Goal: Feedback & Contribution: Leave review/rating

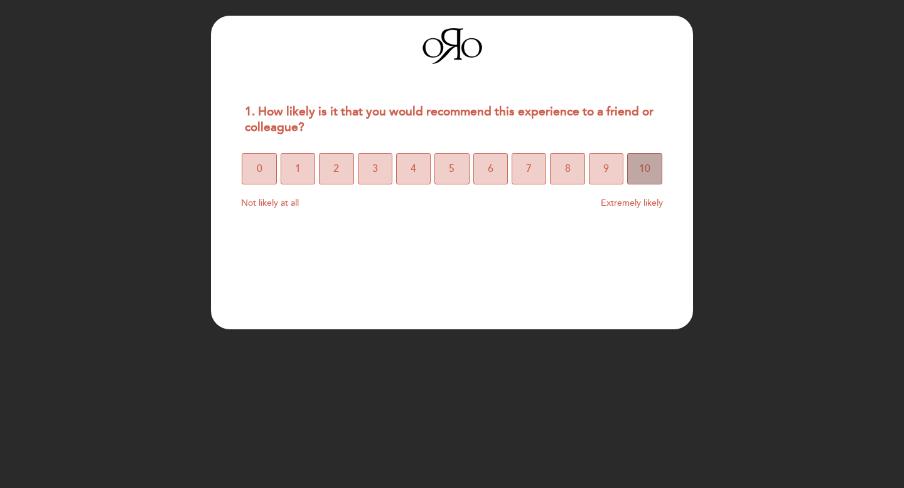
click at [653, 179] on button "10" at bounding box center [644, 168] width 35 height 31
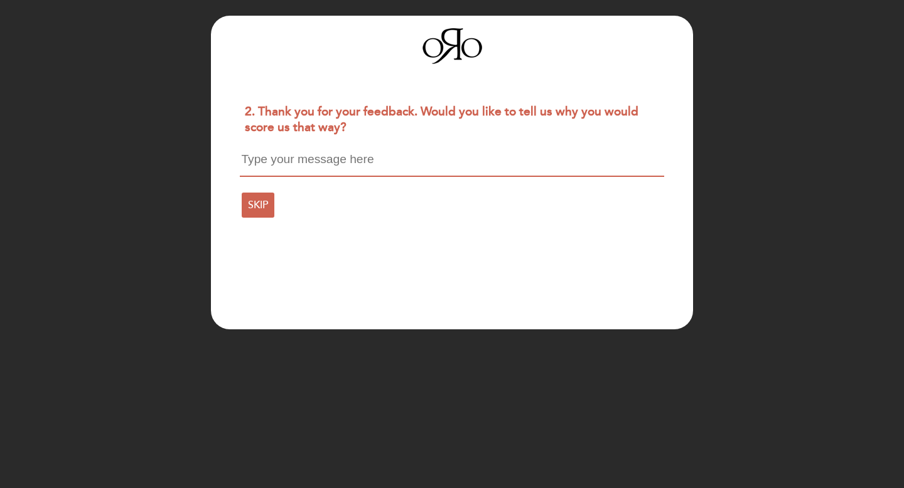
click at [279, 164] on textarea at bounding box center [452, 165] width 424 height 24
paste textarea "We dined at this two-star restaurant and left genuinely impressed. Special prai…"
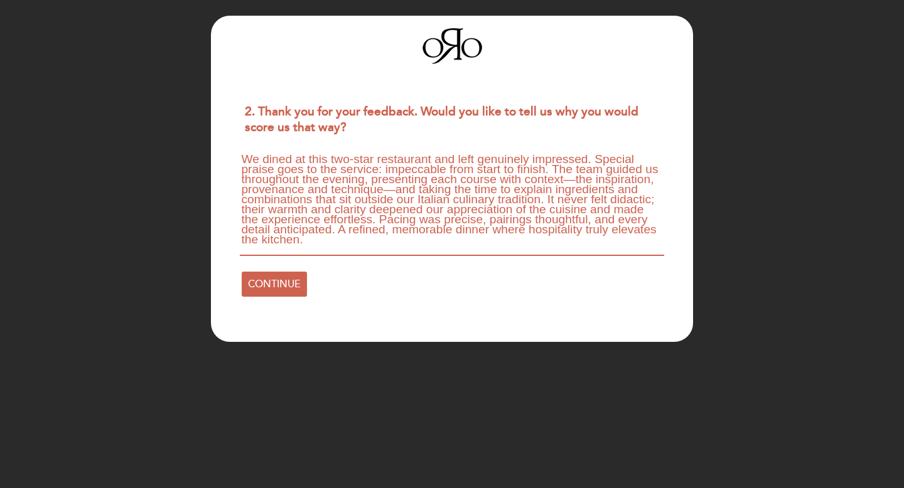
scroll to position [1, 0]
drag, startPoint x: 382, startPoint y: 218, endPoint x: 336, endPoint y: 228, distance: 46.3
click at [336, 228] on textarea "We dined at this two-star restaurant and left genuinely impressed. Special prai…" at bounding box center [452, 204] width 424 height 103
drag, startPoint x: 338, startPoint y: 229, endPoint x: 296, endPoint y: 229, distance: 41.4
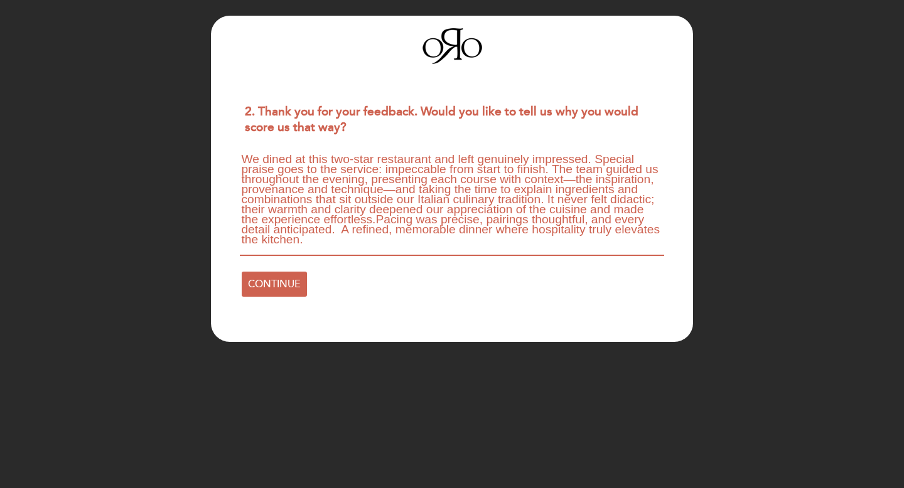
click at [296, 229] on textarea "We dined at this two-star restaurant and left genuinely impressed. Special prai…" at bounding box center [452, 204] width 424 height 103
click at [337, 226] on textarea "We dined at this two-star restaurant and left genuinely impressed. Special prai…" at bounding box center [452, 204] width 424 height 103
click at [337, 228] on textarea "We dined at this two-star restaurant and left genuinely impressed. Special prai…" at bounding box center [452, 204] width 424 height 103
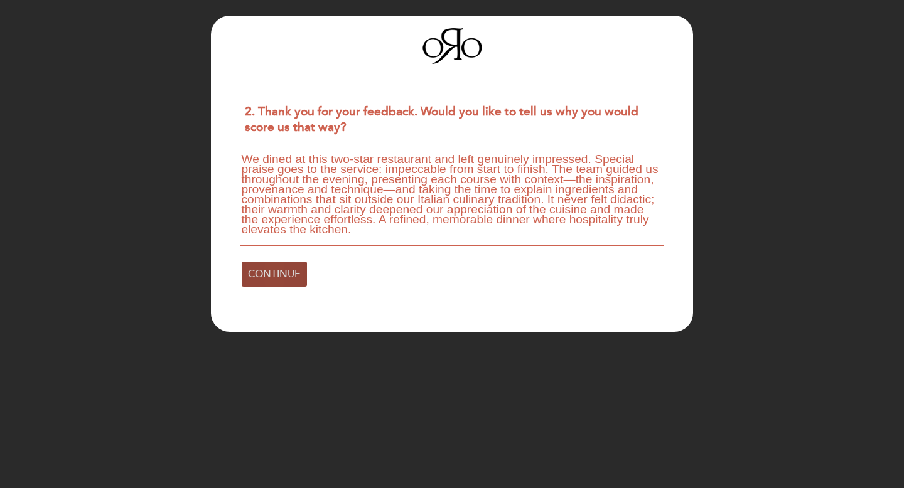
type textarea "We dined at this two-star restaurant and left genuinely impressed. Special prai…"
click at [269, 275] on span "CONTINUE" at bounding box center [274, 274] width 53 height 35
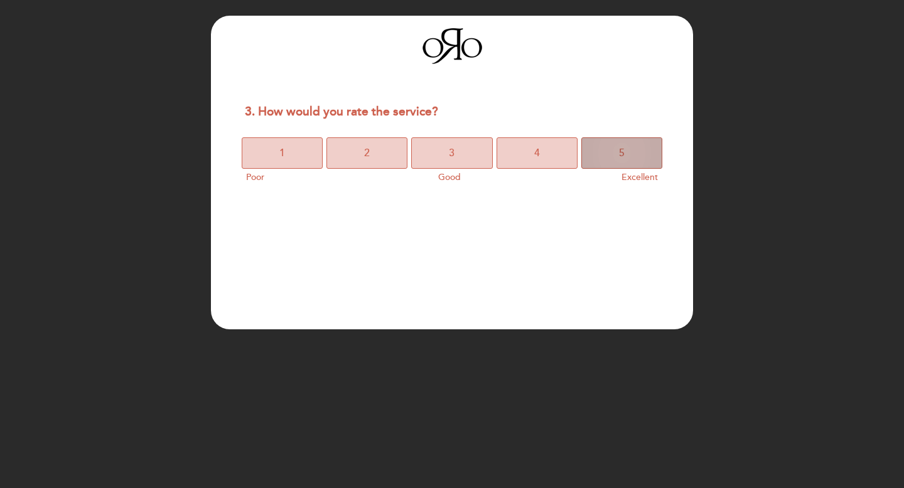
click at [627, 155] on button "5" at bounding box center [621, 152] width 81 height 31
click at [621, 138] on span "5" at bounding box center [622, 153] width 6 height 35
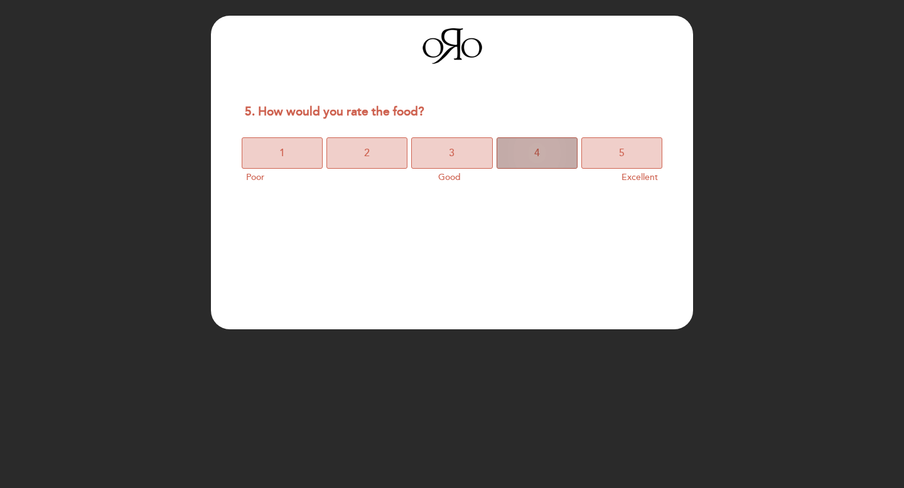
click at [564, 147] on button "4" at bounding box center [536, 152] width 81 height 31
click at [542, 144] on button "4" at bounding box center [536, 152] width 81 height 31
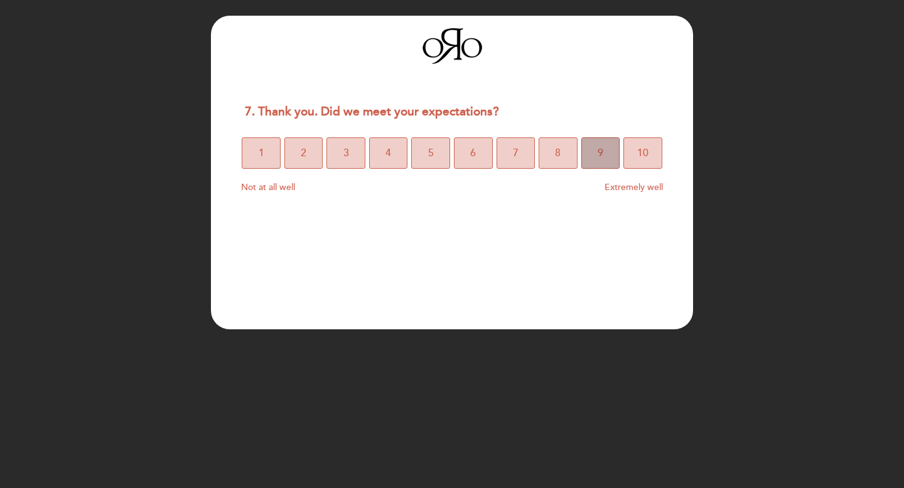
click at [613, 149] on button "9" at bounding box center [600, 152] width 39 height 31
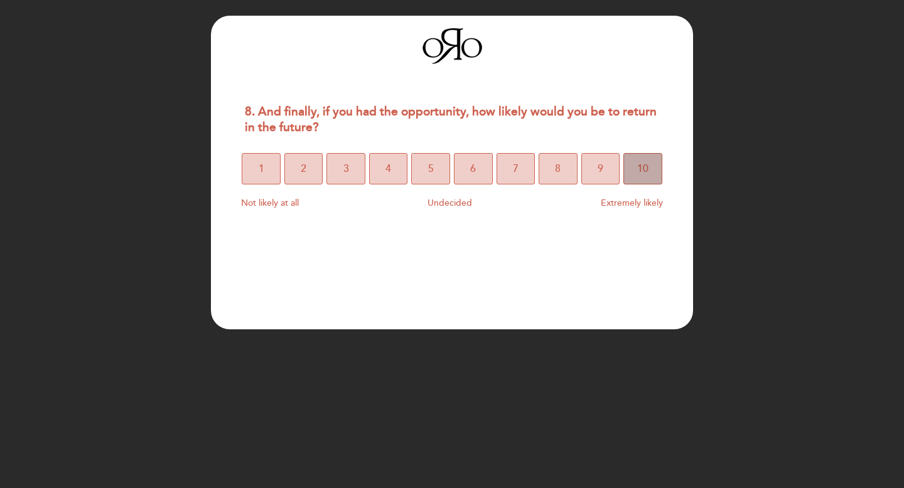
click at [643, 170] on span "10" at bounding box center [642, 168] width 11 height 35
